Goal: Navigation & Orientation: Find specific page/section

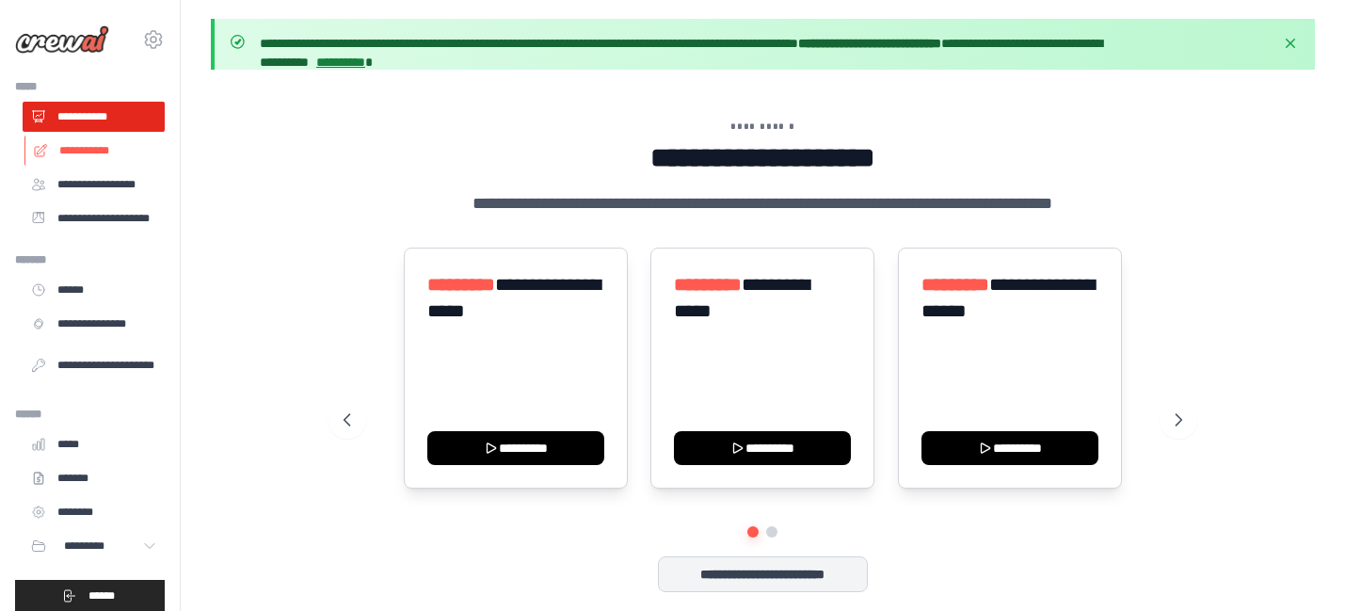
click at [101, 157] on link "**********" at bounding box center [95, 151] width 142 height 30
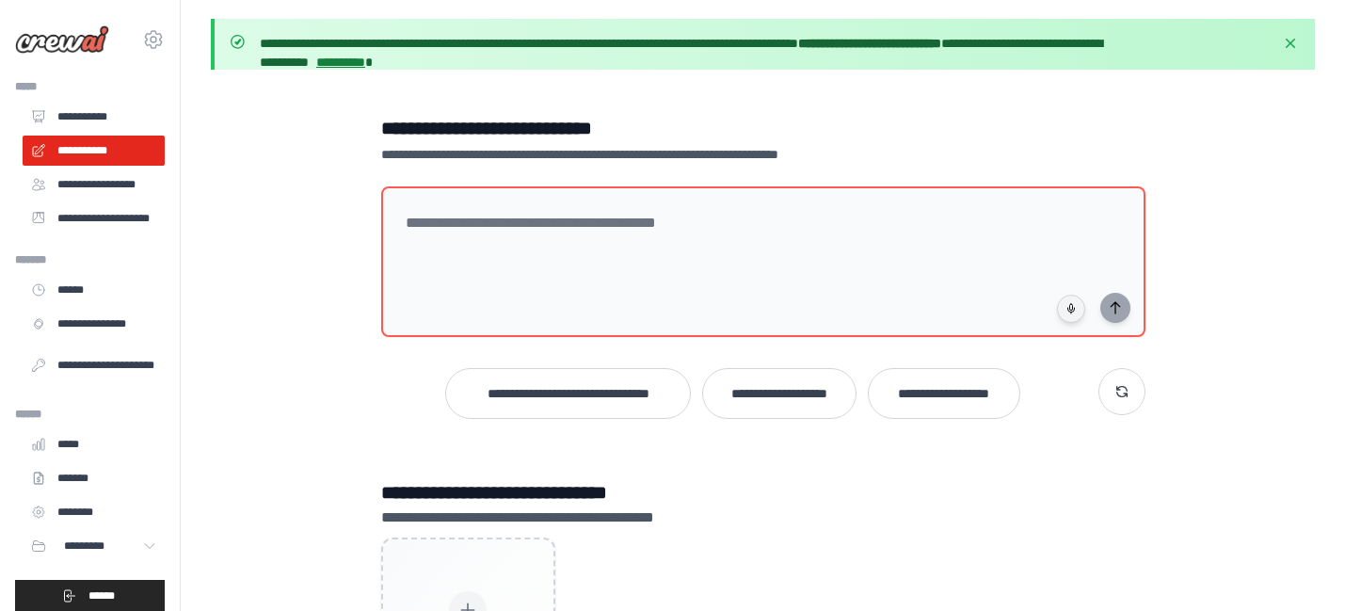
click at [85, 214] on link "**********" at bounding box center [94, 218] width 142 height 30
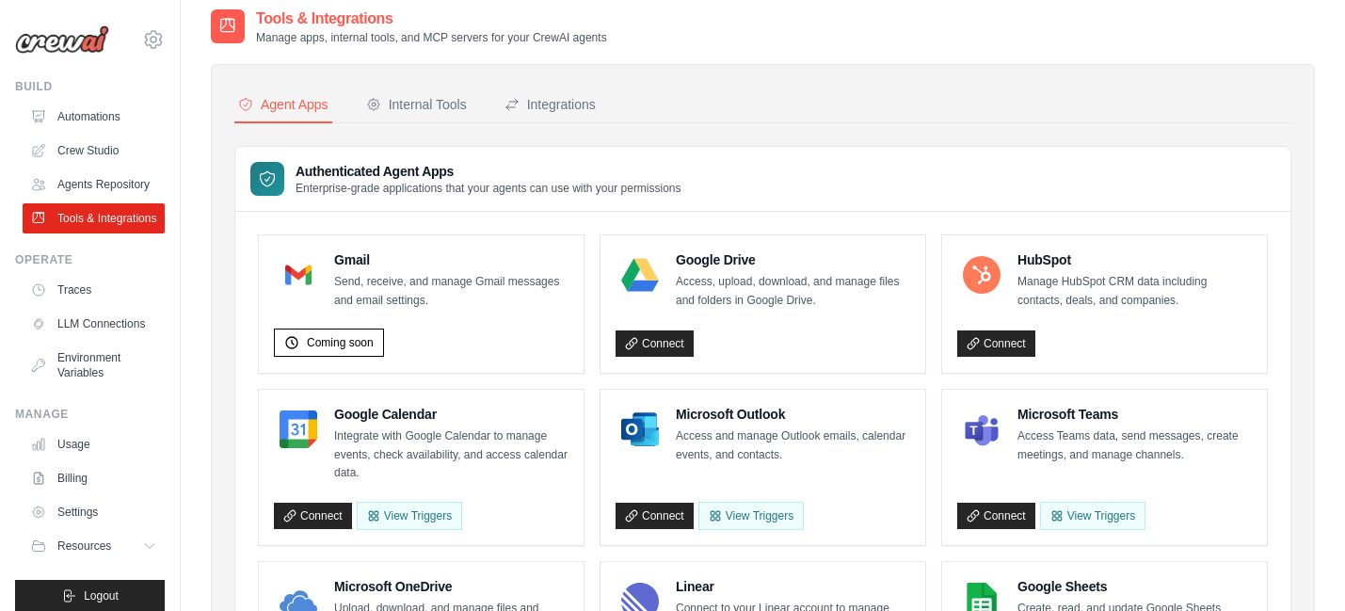
scroll to position [76, 0]
